Goal: Browse casually: Explore the website without a specific task or goal

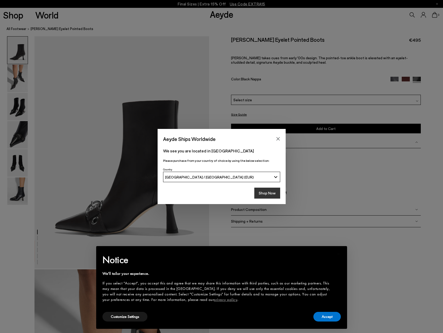
click at [269, 193] on button "Shop Now" at bounding box center [267, 193] width 26 height 11
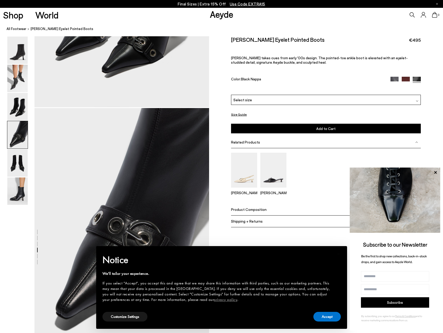
scroll to position [653, 0]
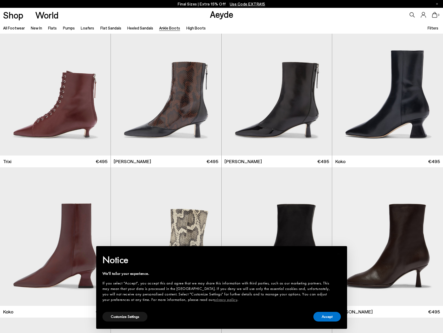
scroll to position [157, 0]
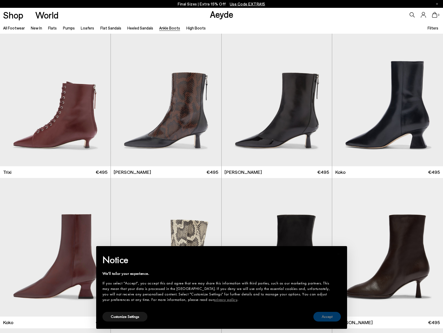
click at [330, 317] on button "Accept" at bounding box center [326, 317] width 27 height 10
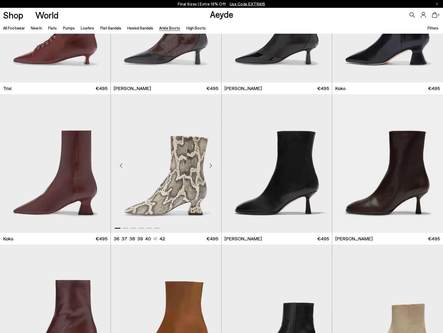
scroll to position [287, 0]
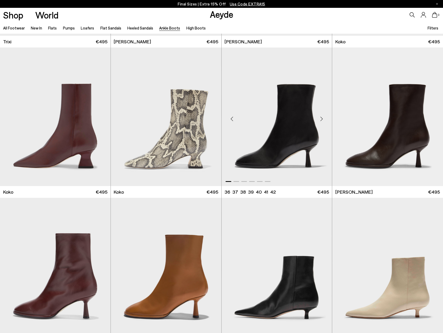
click at [320, 119] on div "Next slide" at bounding box center [321, 119] width 16 height 16
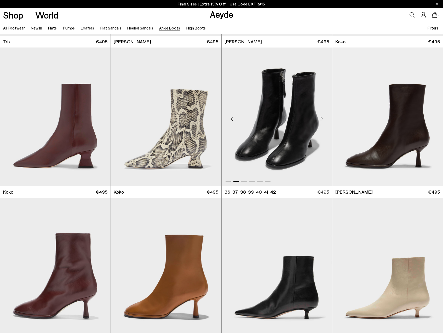
click at [320, 119] on div "Next slide" at bounding box center [321, 119] width 16 height 16
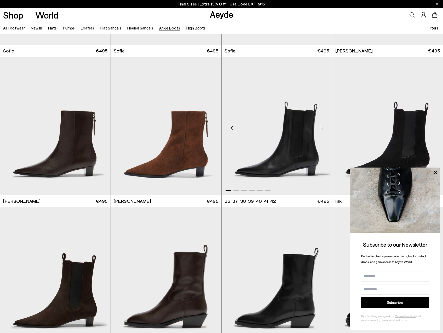
scroll to position [784, 0]
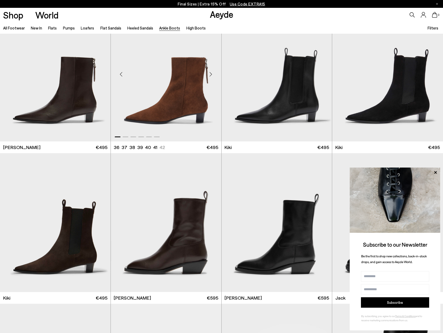
click at [210, 75] on div "Next slide" at bounding box center [211, 75] width 16 height 16
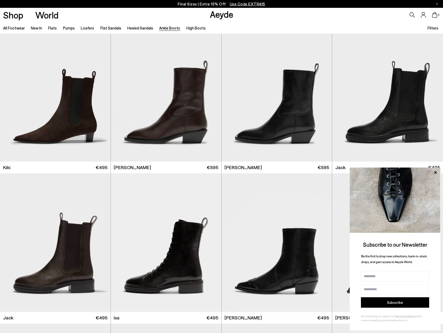
scroll to position [967, 0]
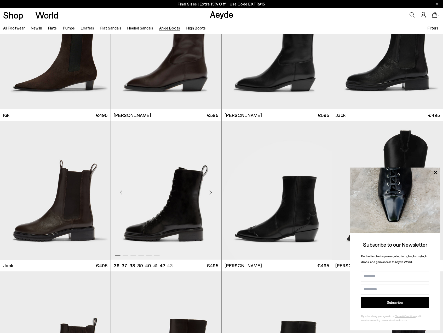
click at [211, 192] on div "Next slide" at bounding box center [211, 193] width 16 height 16
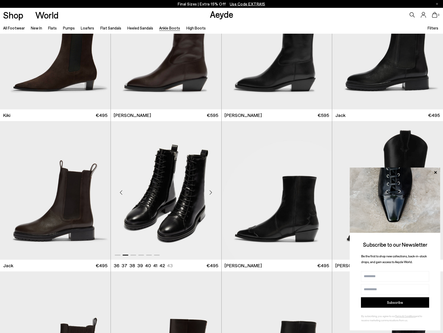
click at [211, 192] on div "Next slide" at bounding box center [211, 193] width 16 height 16
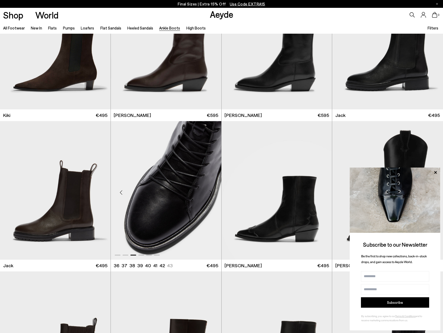
click at [211, 192] on div "Next slide" at bounding box center [211, 193] width 16 height 16
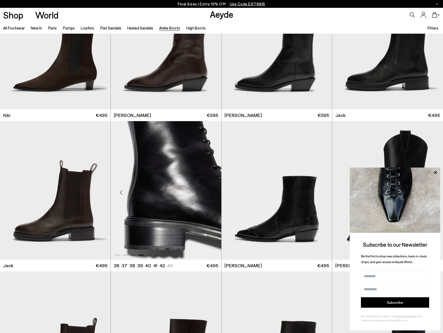
click at [211, 192] on div "Next slide" at bounding box center [211, 193] width 16 height 16
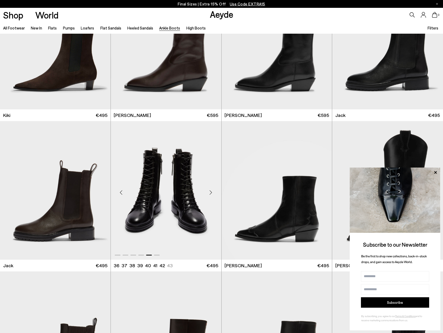
click at [211, 192] on div "Next slide" at bounding box center [211, 193] width 16 height 16
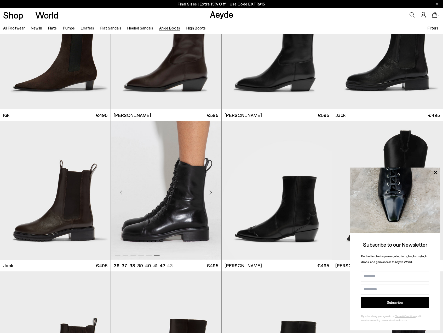
click at [211, 192] on div "Next slide" at bounding box center [211, 193] width 16 height 16
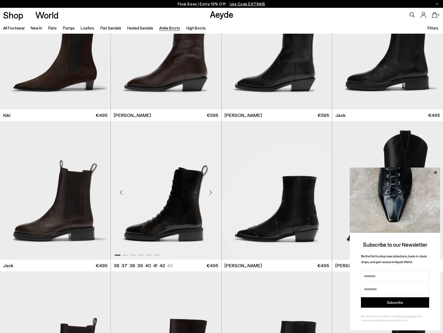
click at [211, 192] on div "Next slide" at bounding box center [211, 193] width 16 height 16
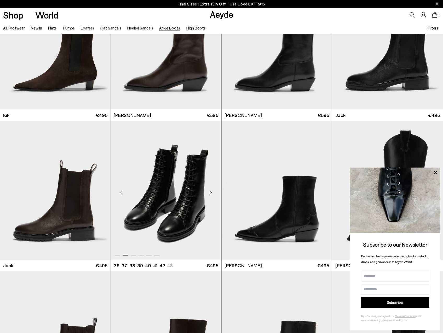
click at [211, 192] on div "Next slide" at bounding box center [211, 193] width 16 height 16
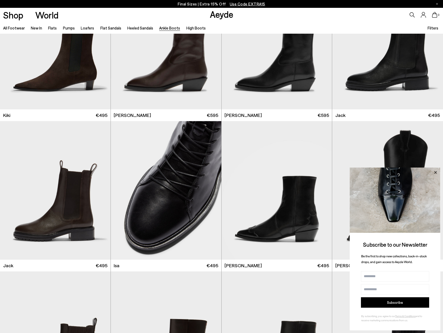
click at [435, 171] on icon at bounding box center [435, 172] width 7 height 7
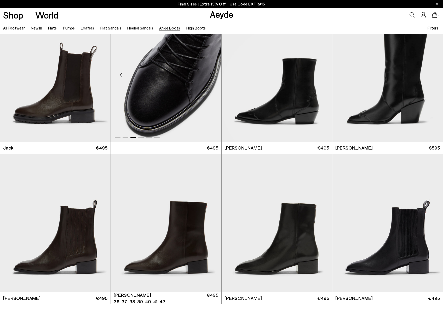
scroll to position [1071, 0]
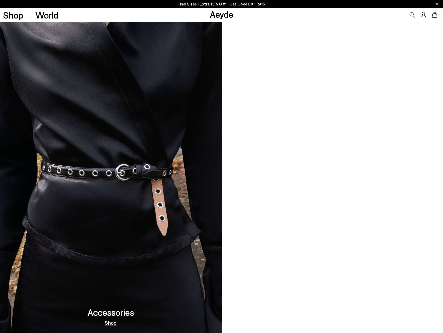
scroll to position [810, 0]
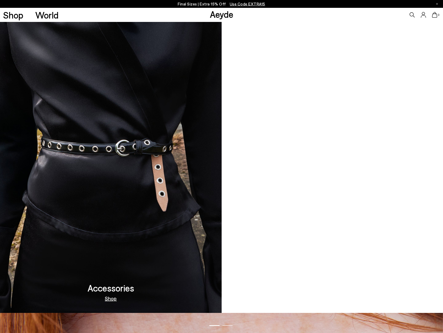
click at [325, 198] on video at bounding box center [333, 150] width 222 height 325
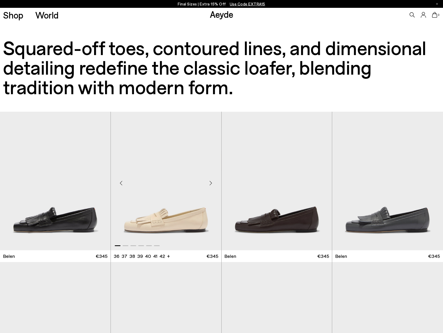
click at [210, 184] on div "Next slide" at bounding box center [211, 184] width 16 height 16
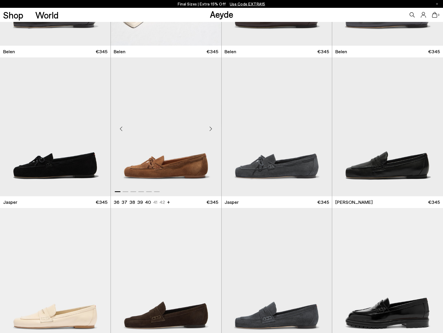
scroll to position [209, 0]
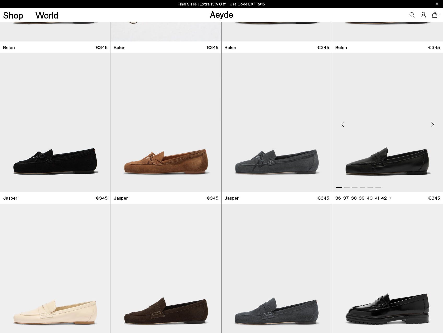
click at [431, 126] on div "Next slide" at bounding box center [432, 125] width 16 height 16
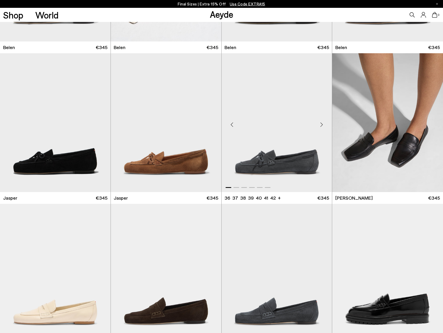
click at [321, 123] on div "Next slide" at bounding box center [321, 125] width 16 height 16
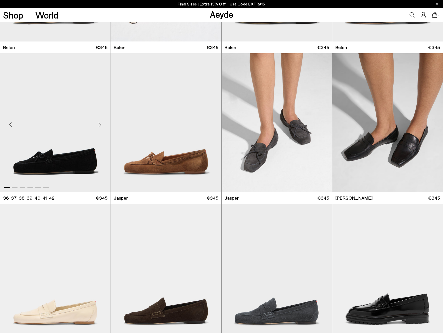
click at [100, 124] on div "Next slide" at bounding box center [100, 125] width 16 height 16
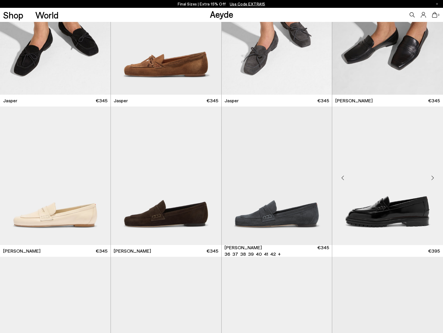
scroll to position [313, 0]
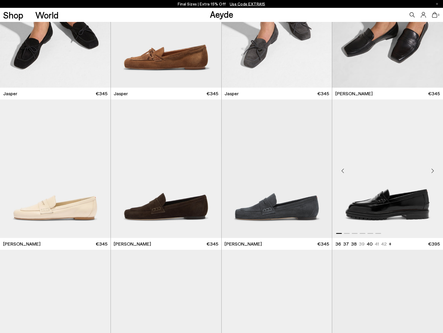
click at [434, 173] on div "Next slide" at bounding box center [432, 171] width 16 height 16
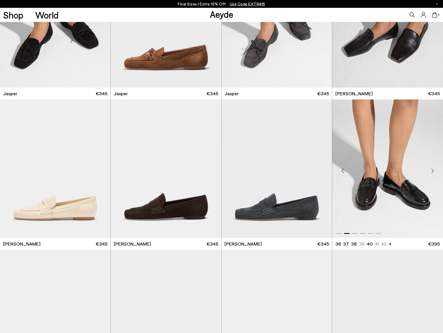
click at [434, 173] on div "Next slide" at bounding box center [432, 171] width 16 height 16
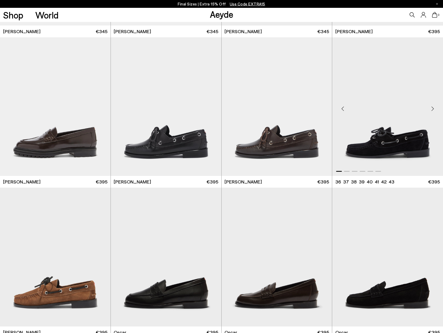
scroll to position [653, 0]
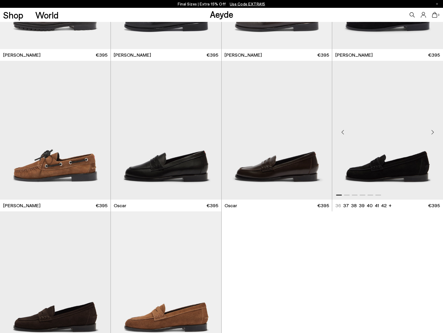
click at [434, 132] on div "Next slide" at bounding box center [432, 133] width 16 height 16
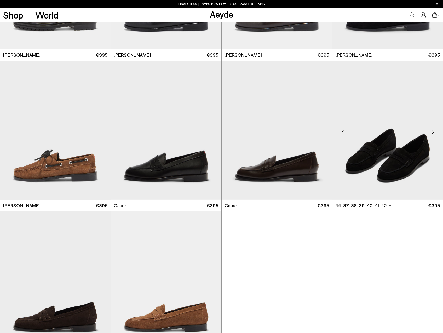
click at [434, 132] on div "Next slide" at bounding box center [432, 133] width 16 height 16
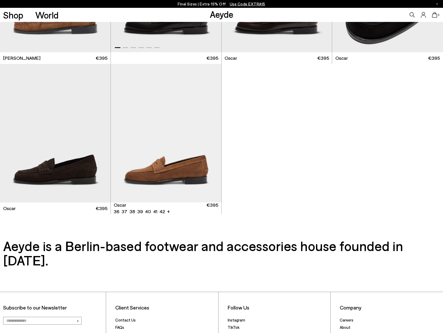
scroll to position [810, 0]
